Goal: Task Accomplishment & Management: Manage account settings

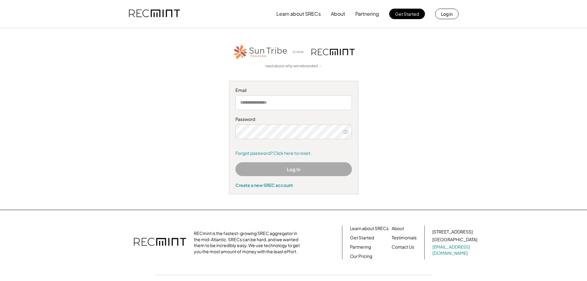
click at [274, 102] on input "email" at bounding box center [294, 102] width 117 height 15
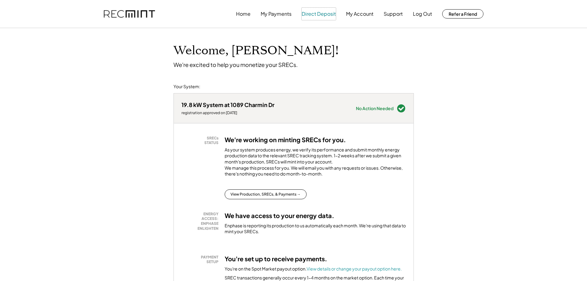
click at [323, 15] on button "Direct Deposit" at bounding box center [319, 14] width 34 height 12
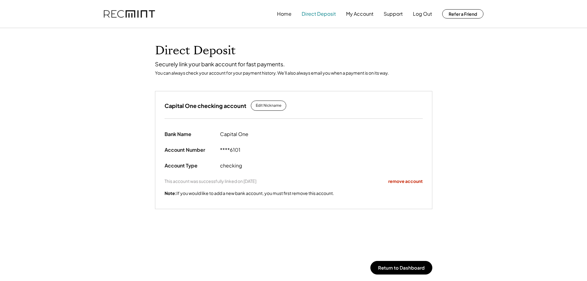
click at [309, 14] on button "Direct Deposit" at bounding box center [319, 14] width 34 height 12
click at [276, 15] on button "My Payments" at bounding box center [276, 14] width 31 height 12
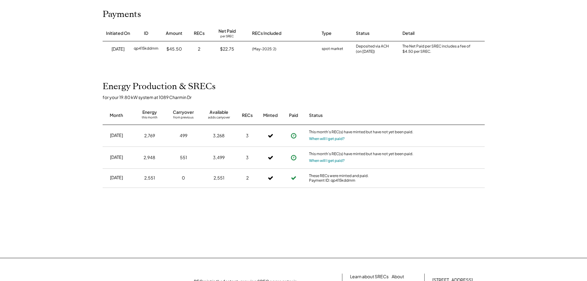
scroll to position [93, 0]
